Goal: Navigation & Orientation: Go to known website

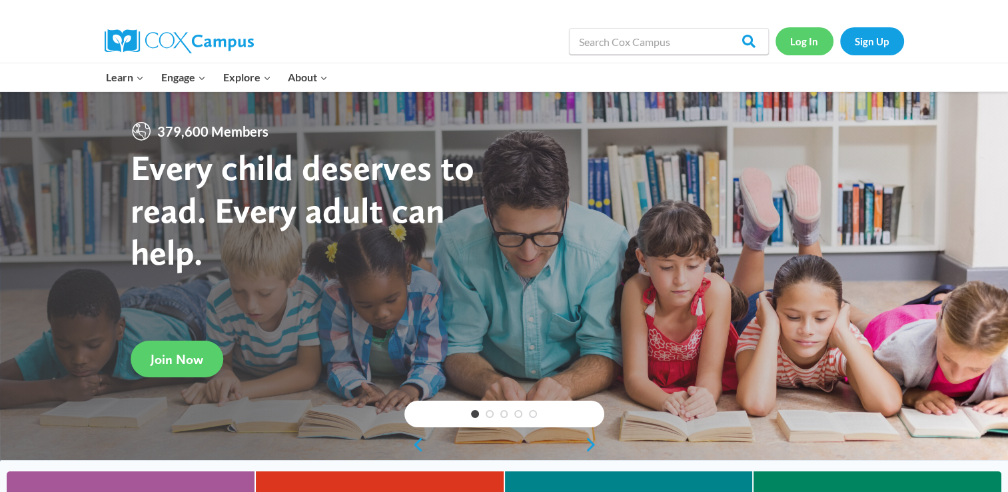
click at [782, 39] on link "Log In" at bounding box center [805, 40] width 58 height 27
click at [814, 43] on link "Log In" at bounding box center [805, 40] width 58 height 27
